Goal: Task Accomplishment & Management: Use online tool/utility

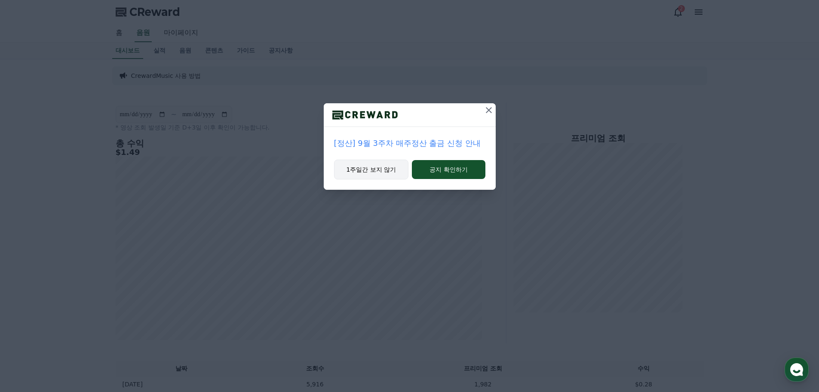
click at [380, 169] on button "1주일간 보지 않기" at bounding box center [371, 169] width 75 height 20
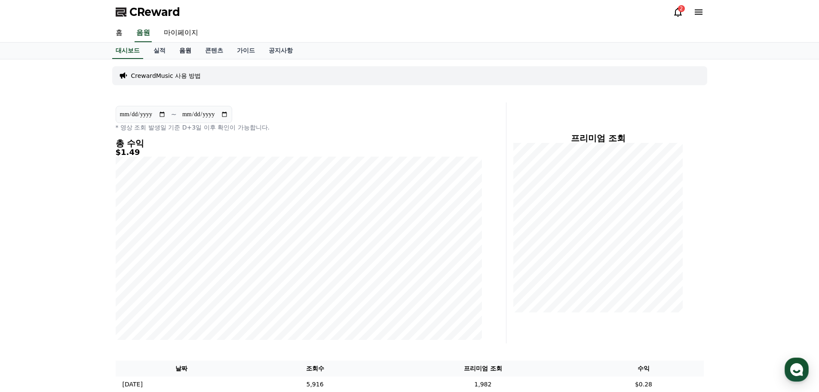
click at [186, 49] on link "음원" at bounding box center [185, 51] width 26 height 16
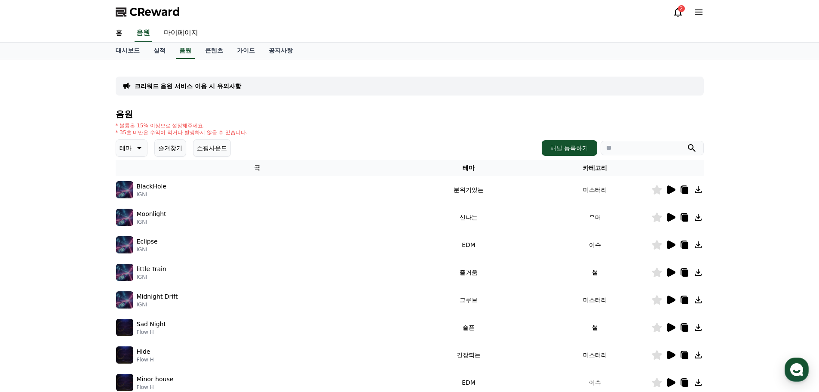
click at [174, 150] on button "즐겨찾기" at bounding box center [170, 147] width 32 height 17
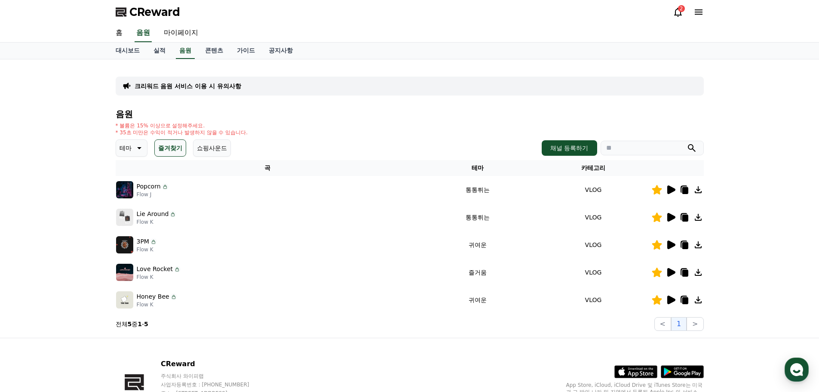
click at [671, 190] on icon at bounding box center [671, 189] width 8 height 9
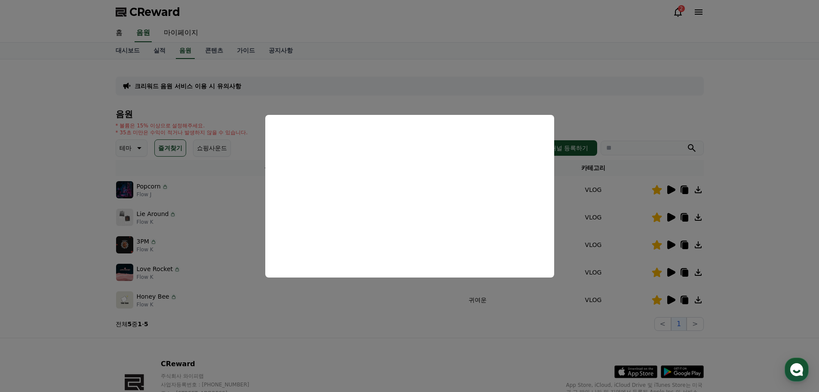
click at [736, 225] on button "close modal" at bounding box center [409, 196] width 819 height 392
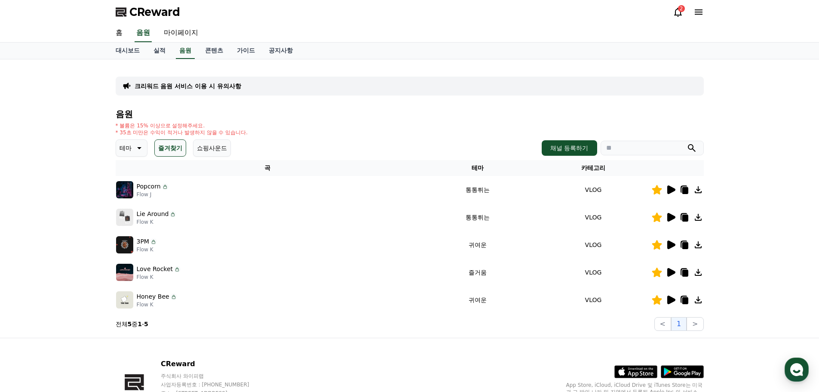
click at [673, 215] on icon at bounding box center [671, 217] width 8 height 9
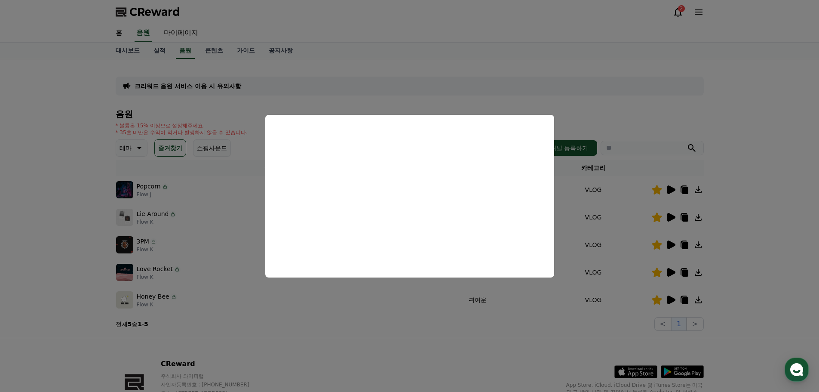
click at [672, 245] on button "close modal" at bounding box center [409, 196] width 819 height 392
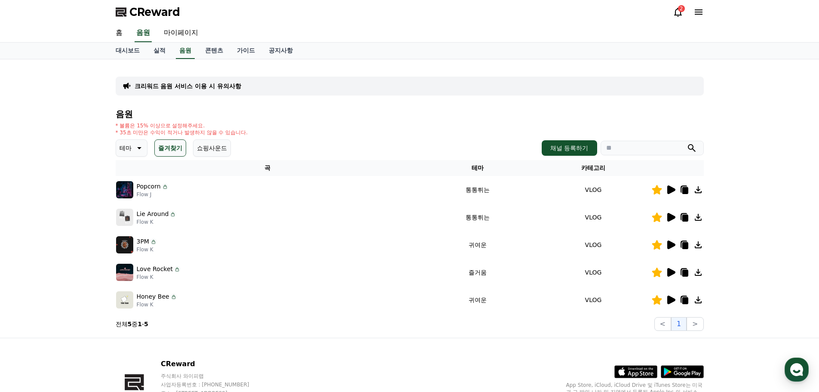
click at [672, 245] on icon at bounding box center [671, 244] width 8 height 9
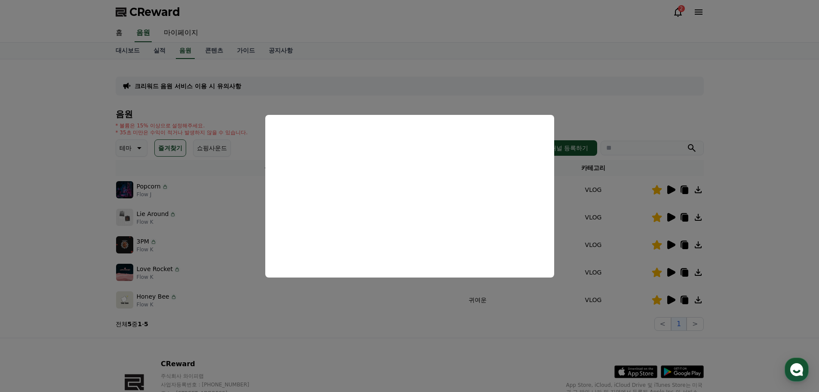
click at [668, 274] on button "close modal" at bounding box center [409, 196] width 819 height 392
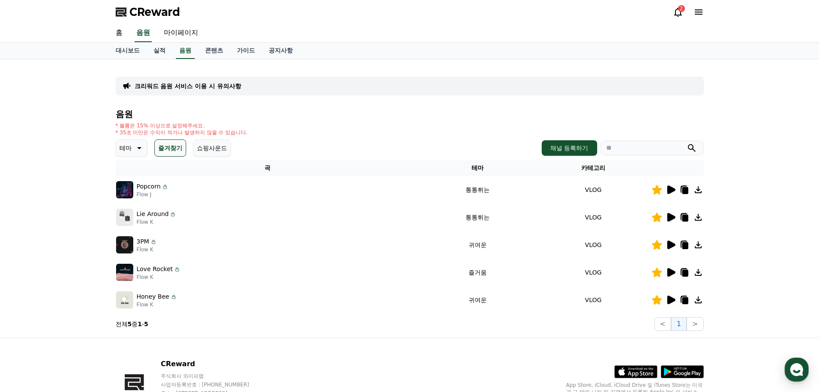
click at [668, 274] on icon at bounding box center [671, 272] width 8 height 9
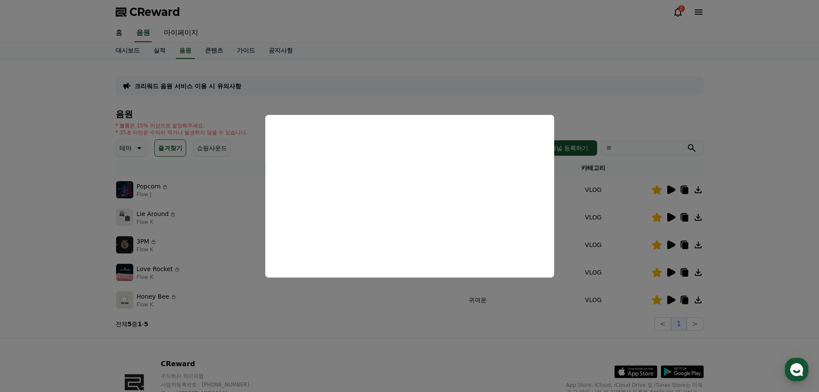
click at [723, 281] on button "close modal" at bounding box center [409, 196] width 819 height 392
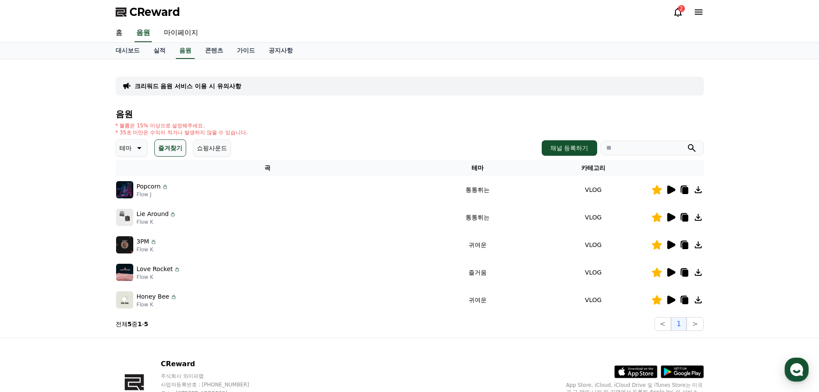
click at [672, 296] on icon at bounding box center [670, 299] width 10 height 10
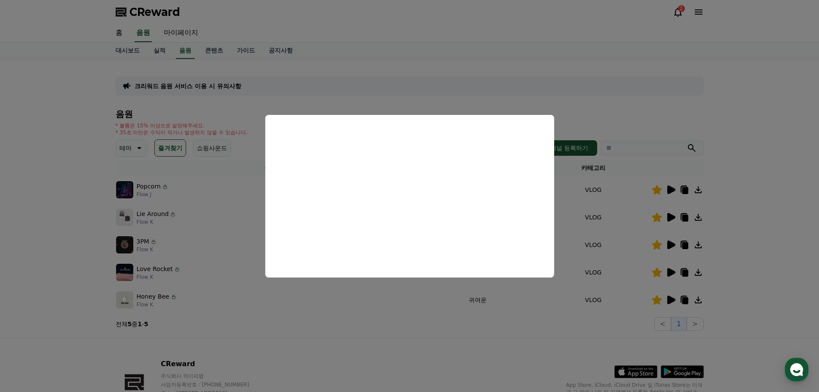
click at [750, 234] on button "close modal" at bounding box center [409, 196] width 819 height 392
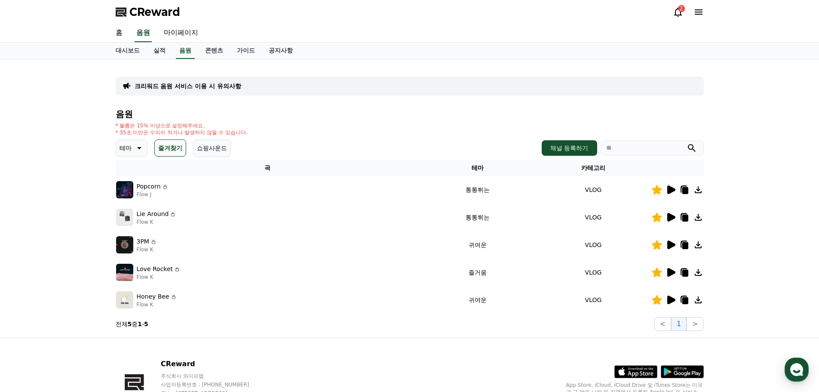
click at [685, 218] on icon at bounding box center [685, 217] width 6 height 7
